Goal: Check status: Check status

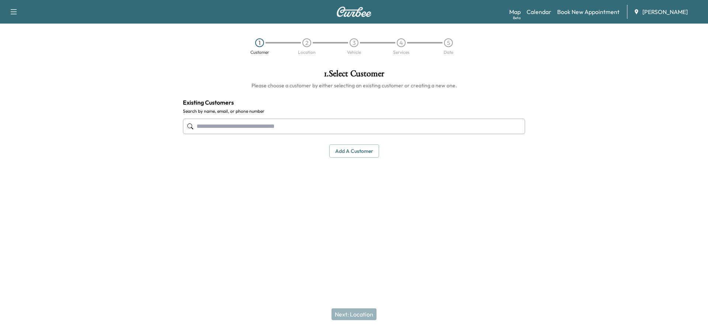
click at [532, 7] on div "Map Beta Calendar Book New Appointment [PERSON_NAME]" at bounding box center [605, 12] width 193 height 14
click at [533, 11] on link "Calendar" at bounding box center [538, 11] width 25 height 9
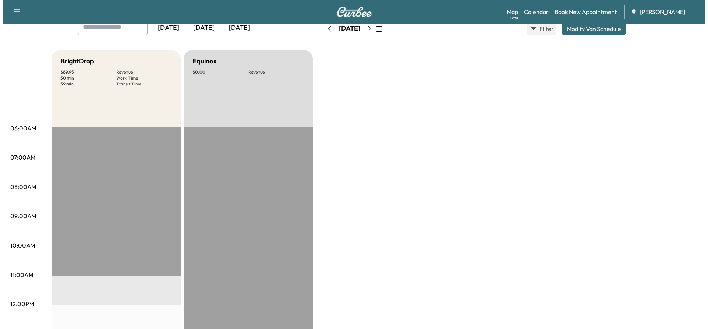
scroll to position [221, 0]
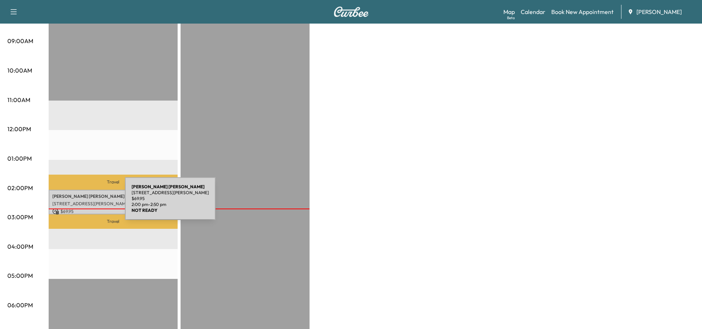
click at [70, 201] on p "[STREET_ADDRESS][PERSON_NAME]" at bounding box center [113, 204] width 122 height 6
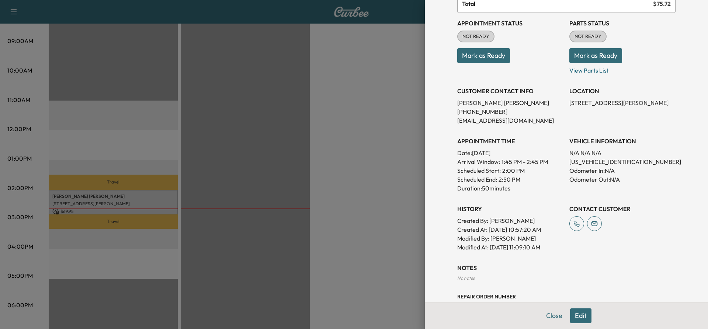
scroll to position [97, 0]
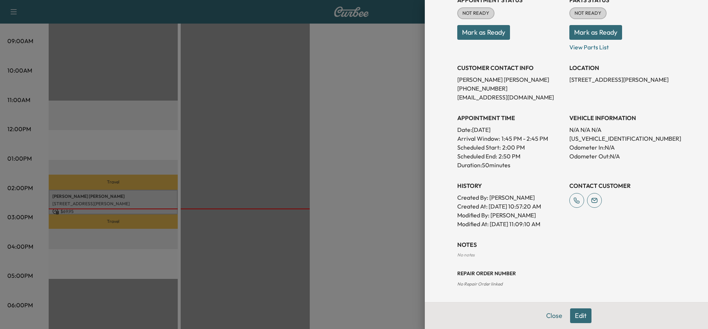
drag, startPoint x: 451, startPoint y: 129, endPoint x: 533, endPoint y: 171, distance: 91.8
click at [533, 171] on div "Appointment Status NOT READY Mark as Ready Parts Status NOT READY Mark as Ready…" at bounding box center [566, 109] width 218 height 239
click at [521, 163] on p "Duration: 50 minutes" at bounding box center [510, 165] width 106 height 9
drag, startPoint x: 509, startPoint y: 164, endPoint x: 461, endPoint y: 121, distance: 64.7
click at [460, 123] on div "APPOINTMENT TIME Date: [DATE] Arrival Window: 1:45 PM - 2:45 PM Scheduled Start…" at bounding box center [510, 139] width 106 height 62
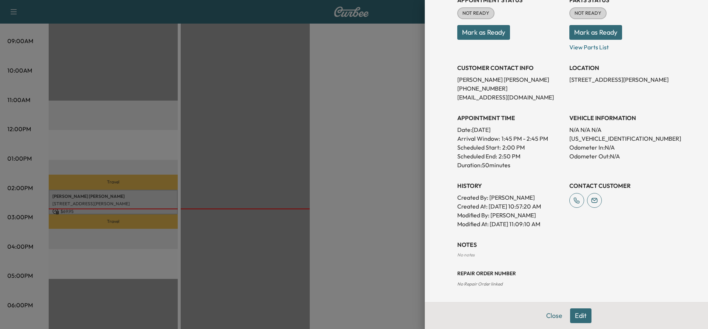
click at [467, 132] on p "Date: [DATE]" at bounding box center [510, 129] width 106 height 9
drag, startPoint x: 452, startPoint y: 131, endPoint x: 524, endPoint y: 172, distance: 82.6
click at [524, 172] on div "Appointment Status NOT READY Mark as Ready Parts Status NOT READY Mark as Ready…" at bounding box center [566, 109] width 218 height 239
click at [516, 165] on p "Duration: 50 minutes" at bounding box center [510, 165] width 106 height 9
drag, startPoint x: 510, startPoint y: 166, endPoint x: 441, endPoint y: 124, distance: 81.0
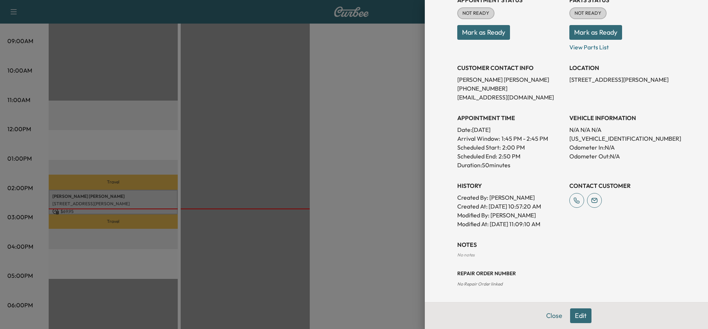
click at [441, 124] on div "Appointment Details Services 03CVZ3 - LOF AND ROTATE 6 QUARTS $ 69.95 Tax $ 5.7…" at bounding box center [566, 164] width 283 height 329
click at [523, 174] on div "Appointment Status NOT READY Mark as Ready Parts Status NOT READY Mark as Ready…" at bounding box center [566, 109] width 218 height 239
